Goal: Task Accomplishment & Management: Manage account settings

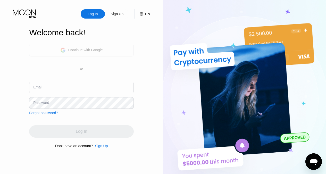
click at [103, 53] on div "Continue with Google" at bounding box center [81, 50] width 43 height 8
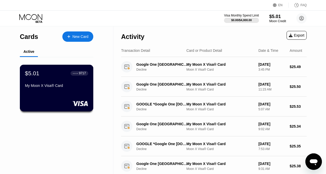
click at [67, 88] on div "My Moon X Visa® Card" at bounding box center [56, 87] width 63 height 6
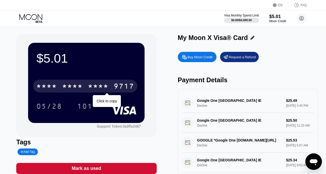
click at [124, 86] on div "9717" at bounding box center [124, 87] width 21 height 8
